Goal: Information Seeking & Learning: Learn about a topic

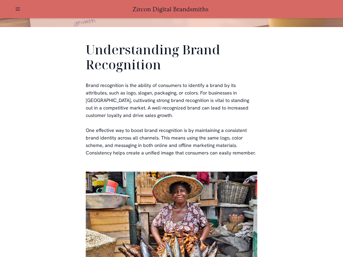
scroll to position [161, 0]
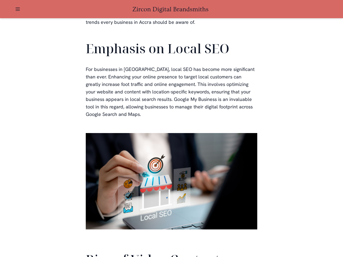
scroll to position [1210, 0]
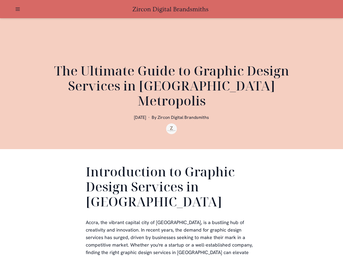
scroll to position [107, 0]
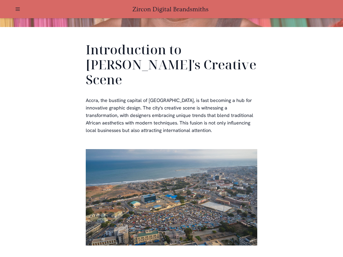
scroll to position [161, 0]
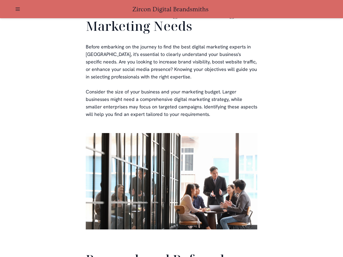
scroll to position [1276, 0]
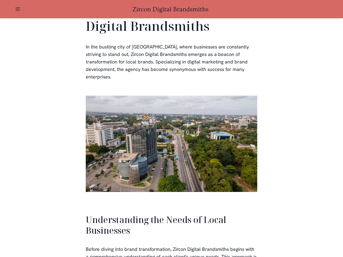
scroll to position [1143, 0]
